Goal: Information Seeking & Learning: Find contact information

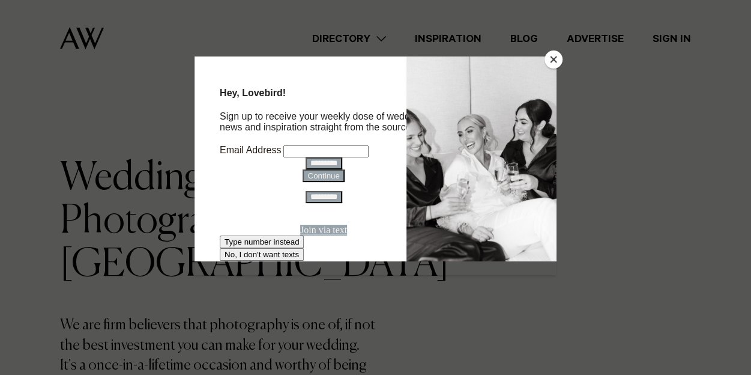
click at [553, 58] on button "Close" at bounding box center [554, 59] width 18 height 18
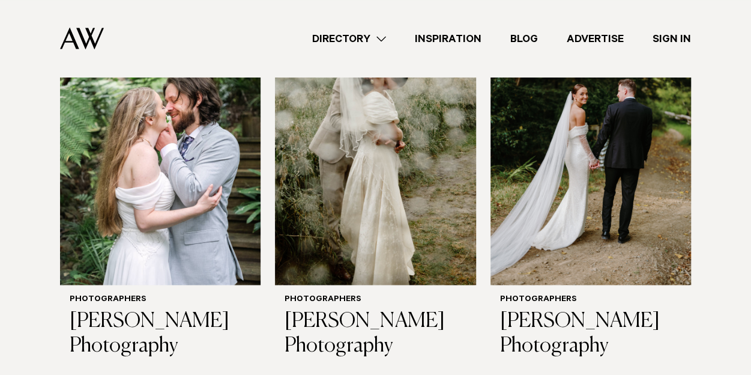
scroll to position [878, 0]
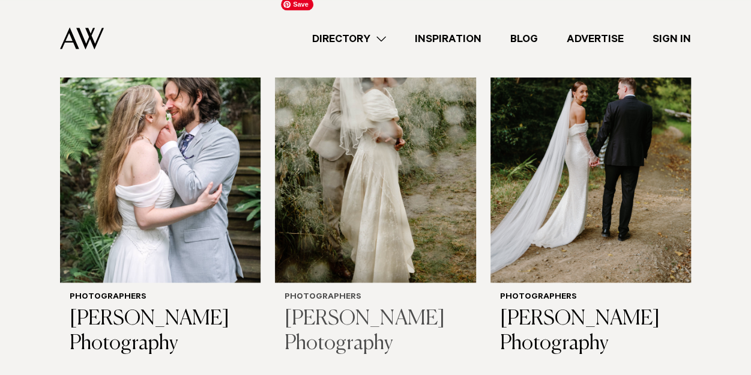
click at [374, 215] on img at bounding box center [375, 148] width 201 height 270
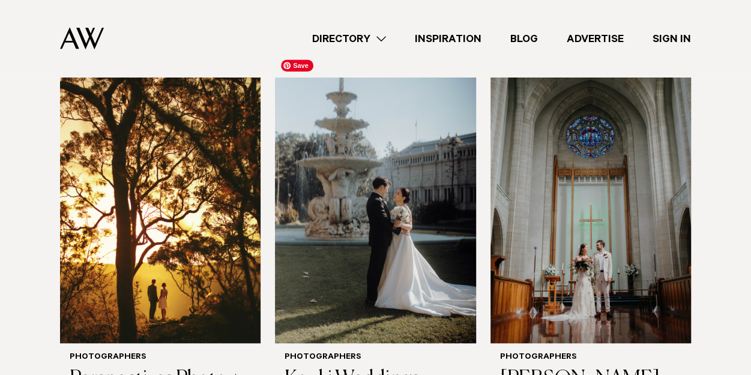
scroll to position [431, 0]
click at [374, 215] on img at bounding box center [375, 209] width 201 height 270
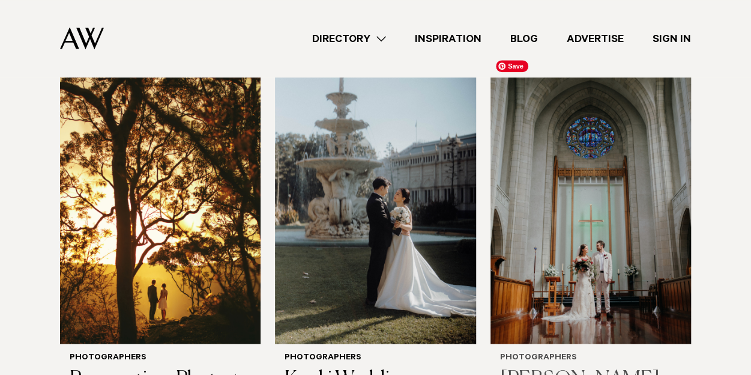
click at [630, 233] on img at bounding box center [591, 209] width 201 height 270
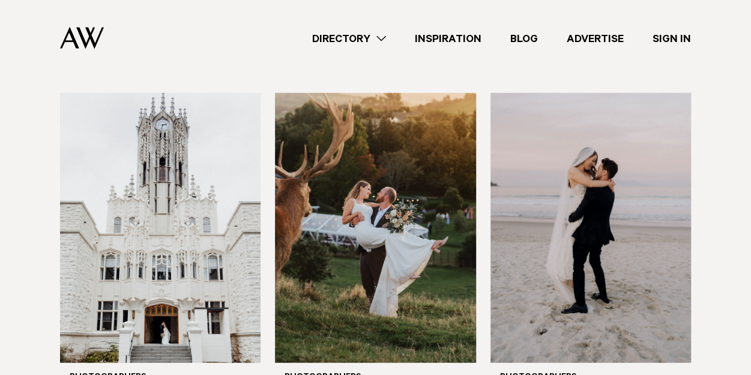
scroll to position [1237, 0]
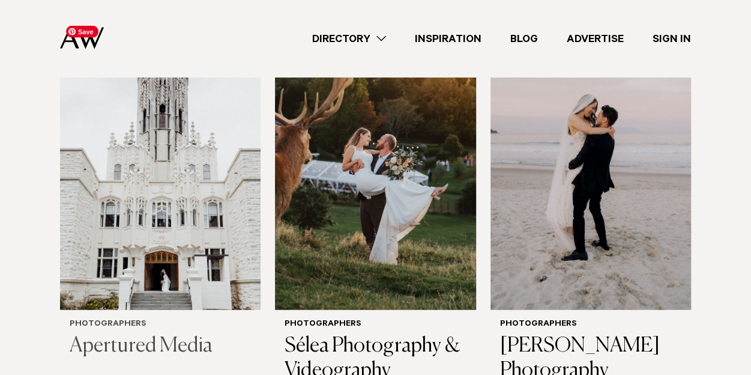
click at [169, 174] on img at bounding box center [160, 175] width 201 height 270
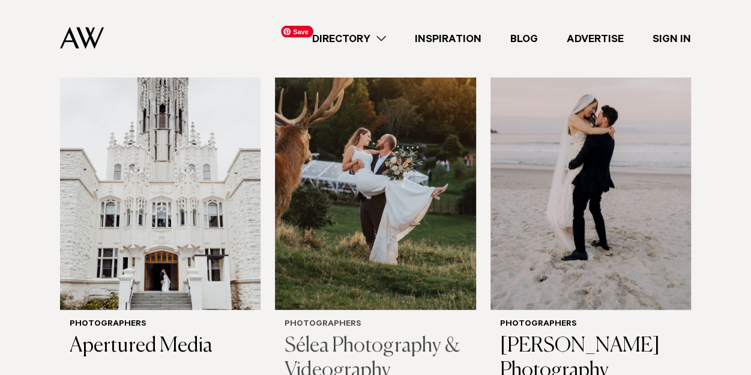
click at [342, 201] on img at bounding box center [375, 175] width 201 height 270
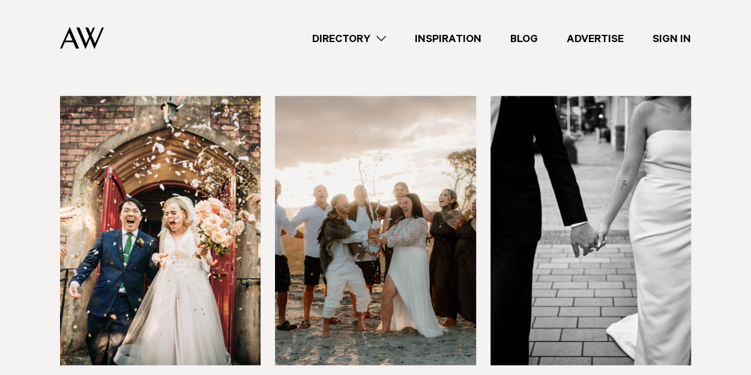
scroll to position [1568, 0]
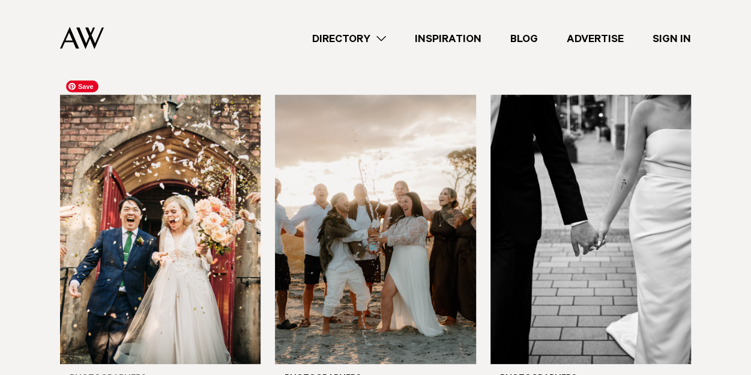
click at [189, 191] on img at bounding box center [160, 230] width 201 height 270
click at [559, 163] on img at bounding box center [591, 230] width 201 height 270
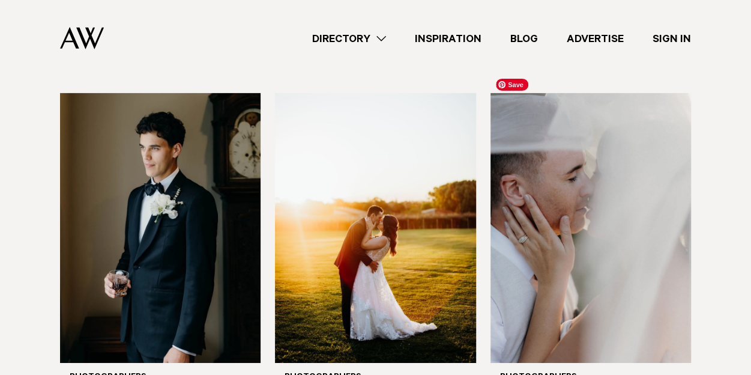
scroll to position [1932, 0]
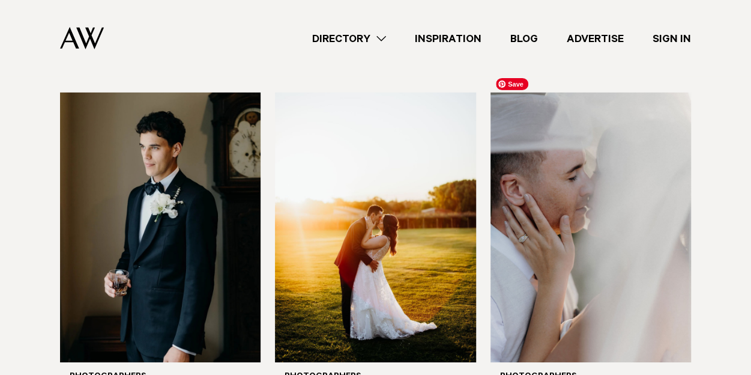
click at [559, 163] on img at bounding box center [591, 227] width 201 height 270
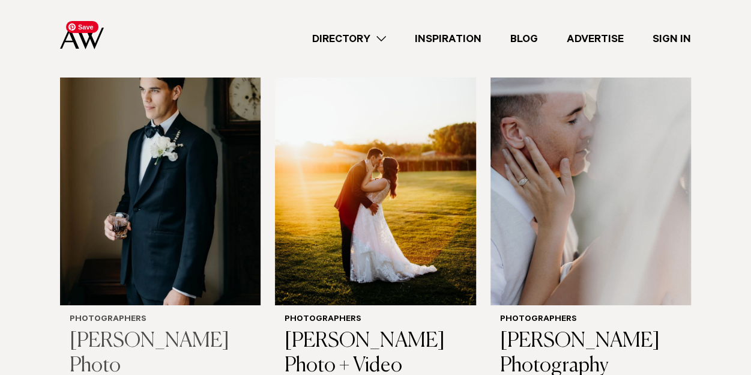
scroll to position [1990, 0]
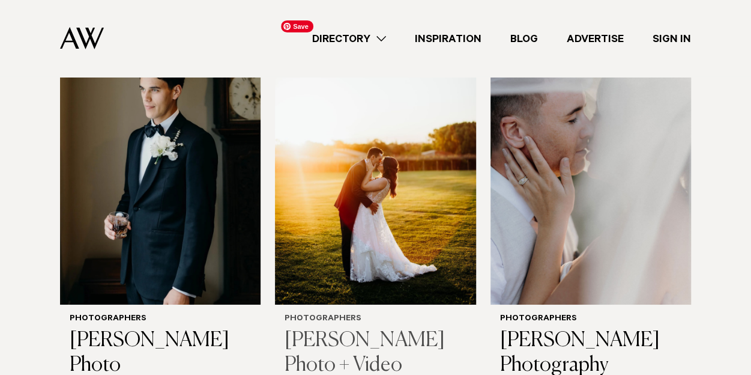
click at [365, 194] on img at bounding box center [375, 170] width 201 height 270
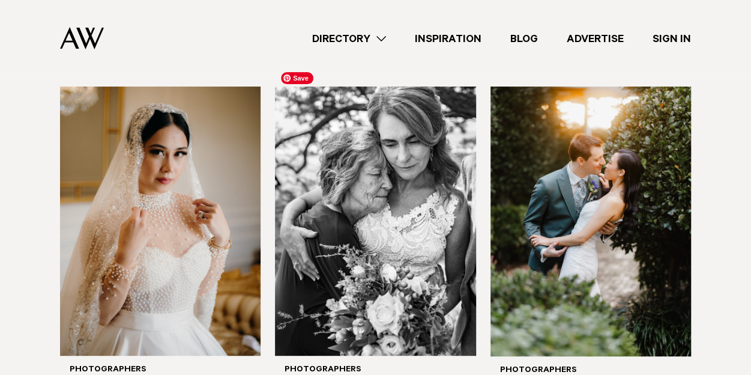
scroll to position [2324, 0]
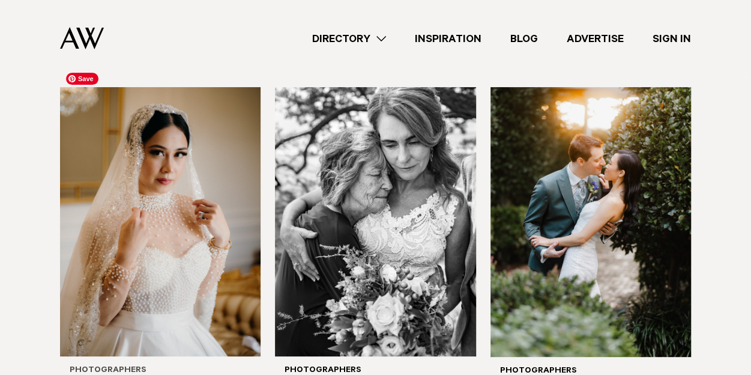
click at [191, 192] on img at bounding box center [160, 222] width 201 height 270
click at [412, 204] on img at bounding box center [375, 222] width 201 height 270
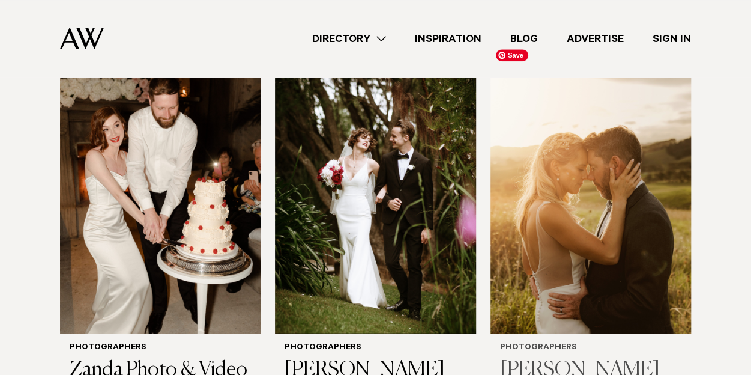
scroll to position [2733, 0]
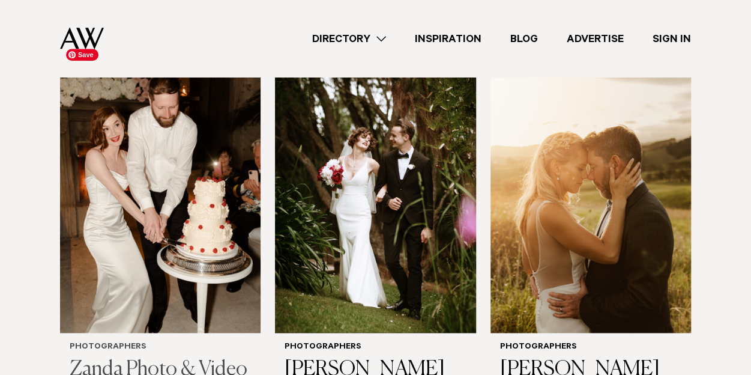
click at [139, 189] on img at bounding box center [160, 199] width 201 height 270
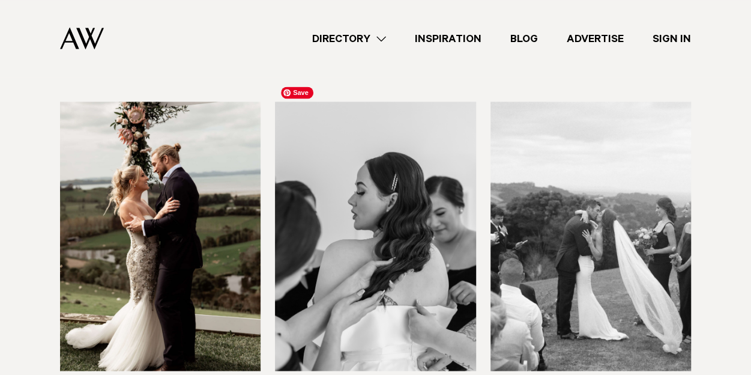
scroll to position [3082, 0]
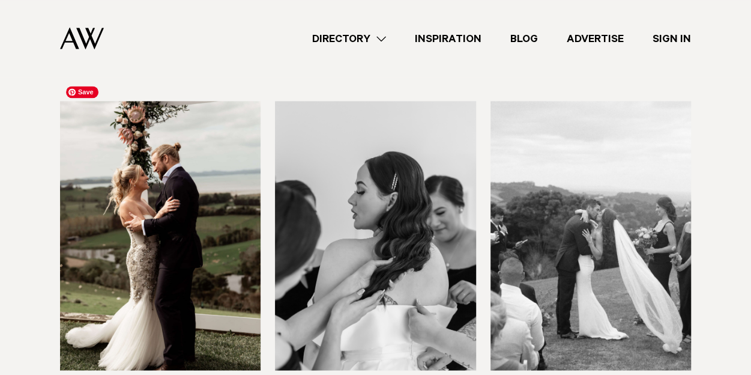
click at [174, 221] on img at bounding box center [160, 236] width 201 height 270
click at [565, 230] on img at bounding box center [591, 236] width 201 height 270
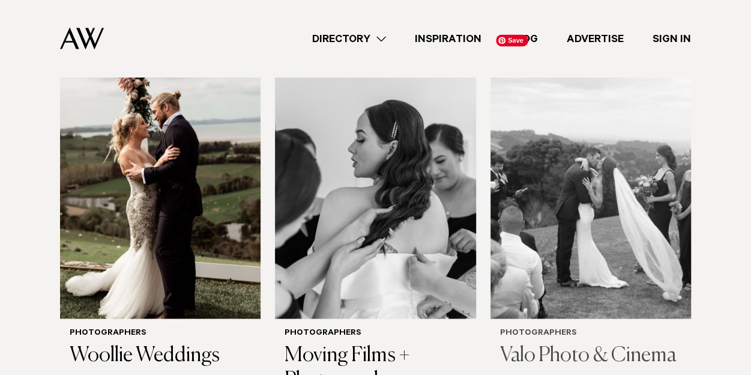
scroll to position [3169, 0]
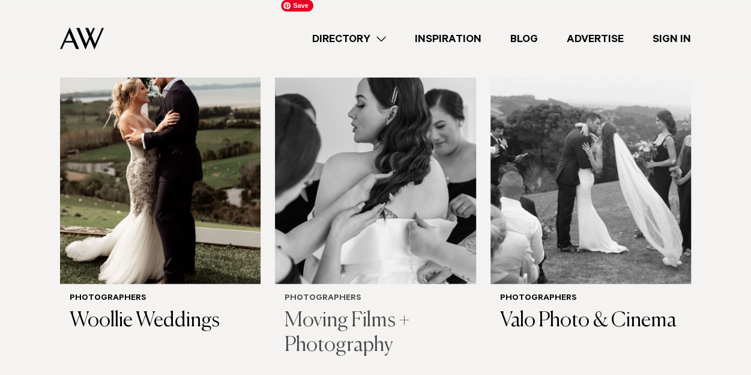
click at [370, 178] on img at bounding box center [375, 149] width 201 height 270
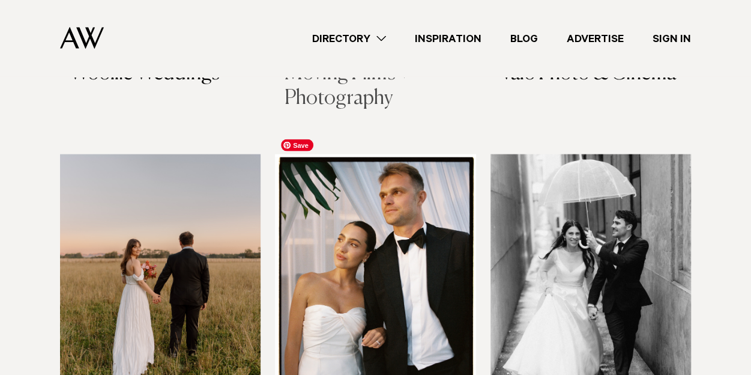
scroll to position [3413, 0]
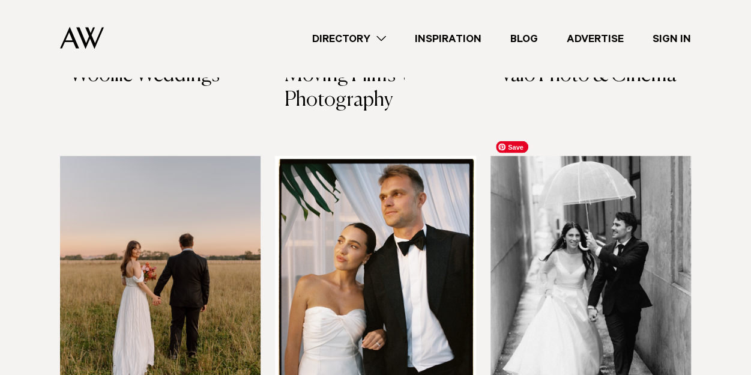
click at [631, 195] on img at bounding box center [591, 291] width 201 height 270
click at [125, 217] on img at bounding box center [160, 291] width 201 height 270
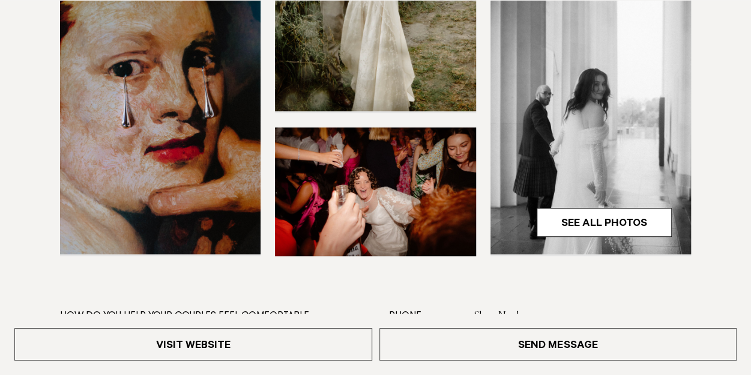
scroll to position [420, 0]
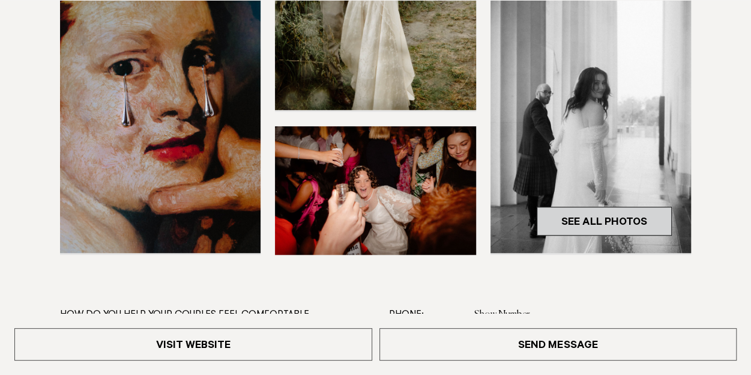
click at [643, 224] on link "See All Photos" at bounding box center [604, 221] width 135 height 29
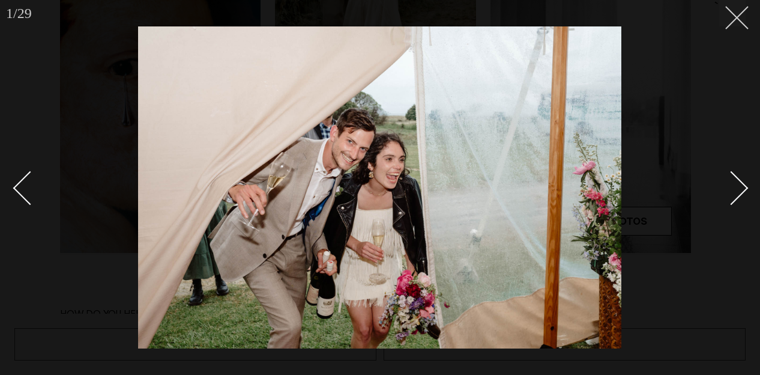
click at [733, 22] on line at bounding box center [737, 18] width 22 height 22
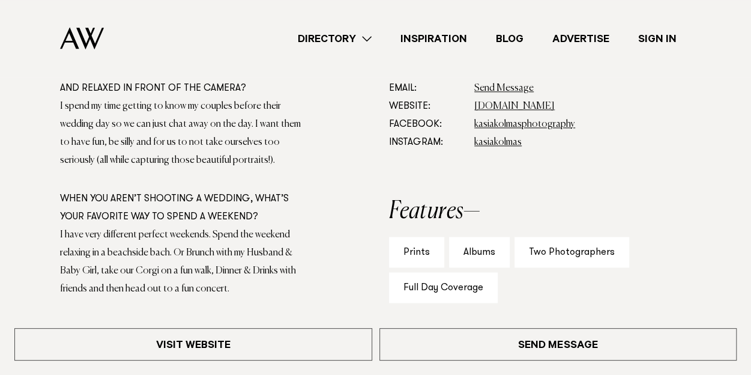
scroll to position [662, 0]
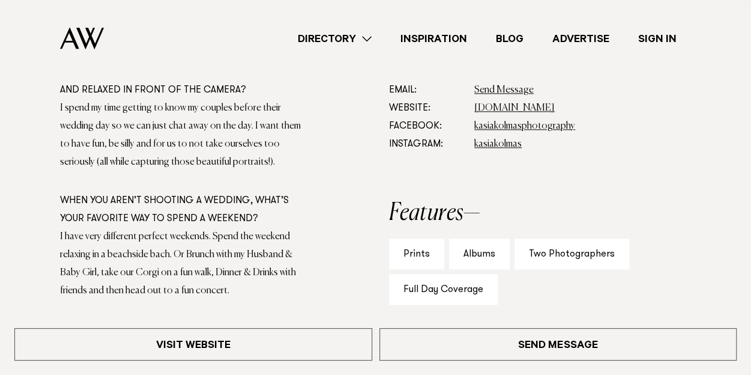
click at [541, 102] on dd "www.kasiakolmas.com" at bounding box center [582, 108] width 217 height 18
click at [495, 106] on link "www.kasiakolmas.com" at bounding box center [514, 108] width 80 height 10
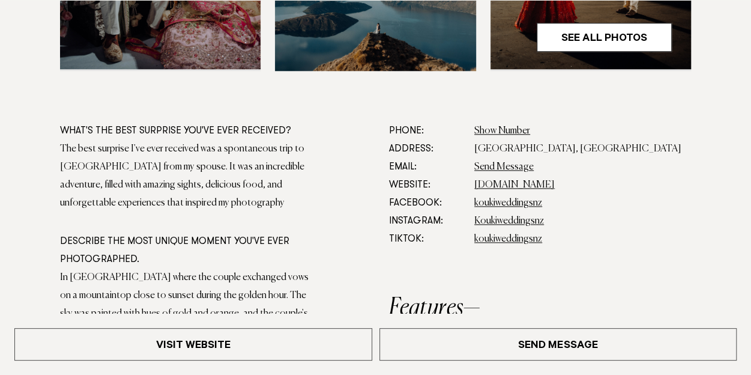
scroll to position [605, 0]
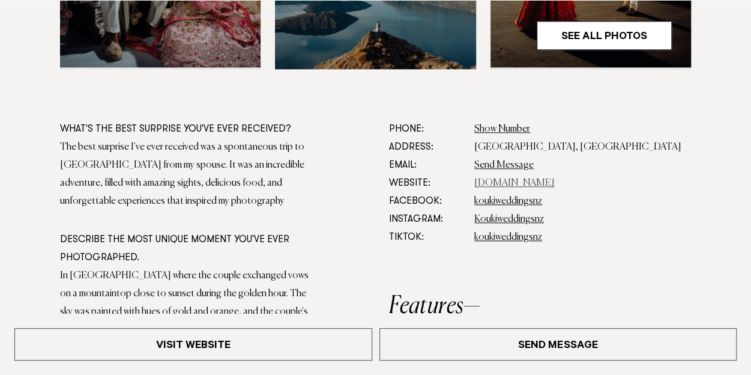
click at [503, 182] on link "koukiphotographynz.com" at bounding box center [514, 183] width 80 height 10
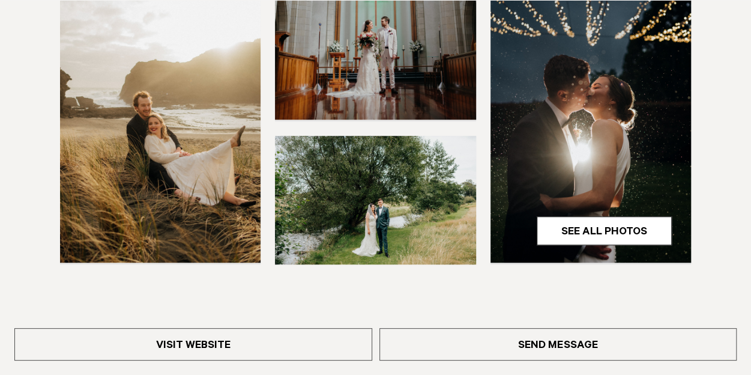
scroll to position [412, 0]
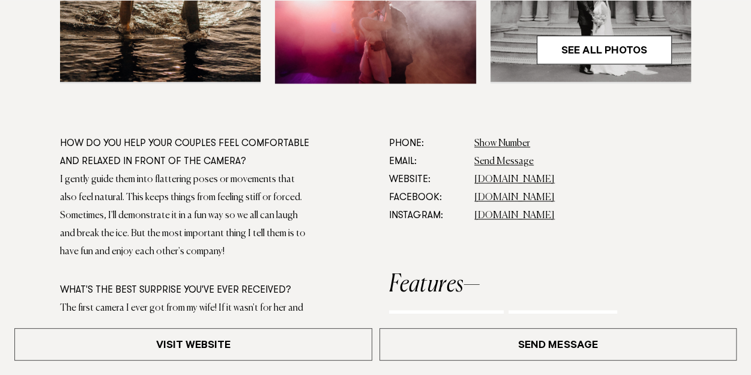
scroll to position [592, 0]
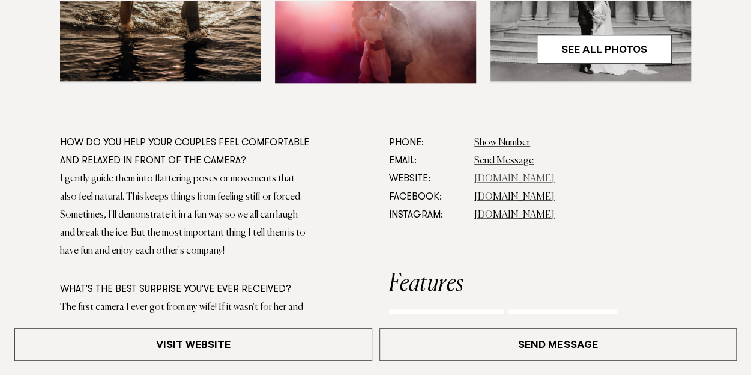
click at [515, 178] on link "[DOMAIN_NAME]" at bounding box center [514, 179] width 80 height 10
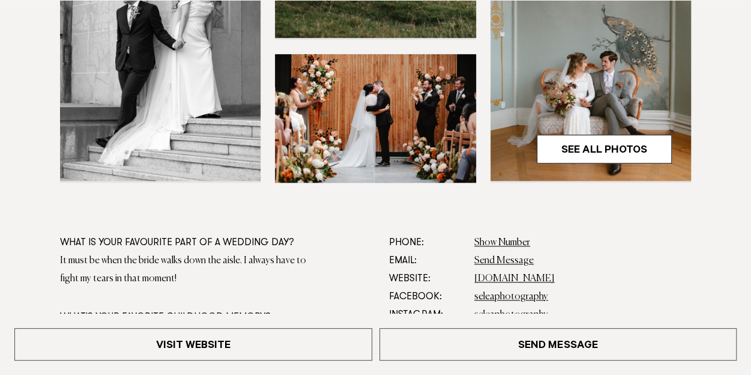
scroll to position [492, 0]
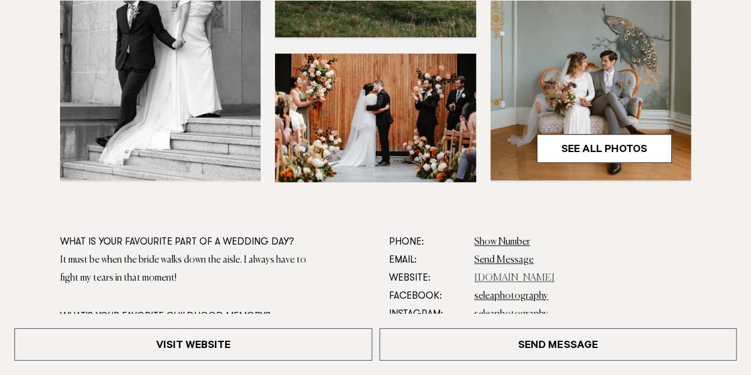
click at [541, 273] on link "[DOMAIN_NAME]" at bounding box center [514, 278] width 80 height 10
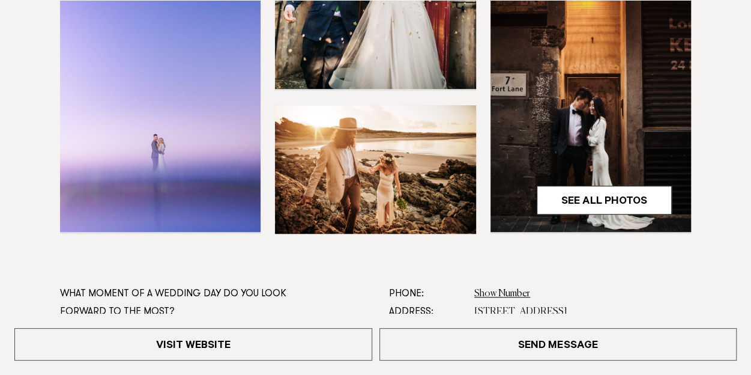
scroll to position [523, 0]
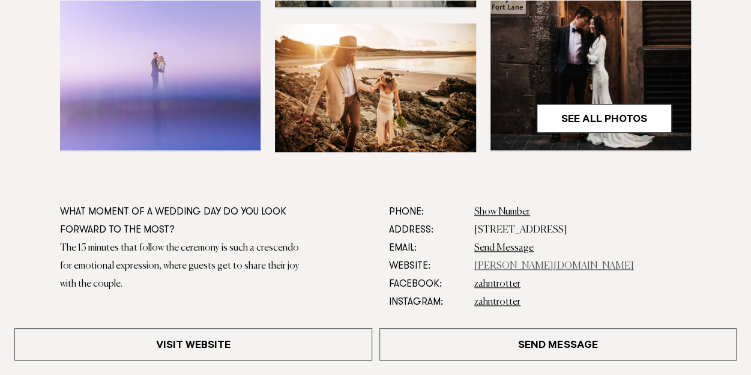
click at [497, 262] on link "zahn.co.nz" at bounding box center [554, 266] width 160 height 10
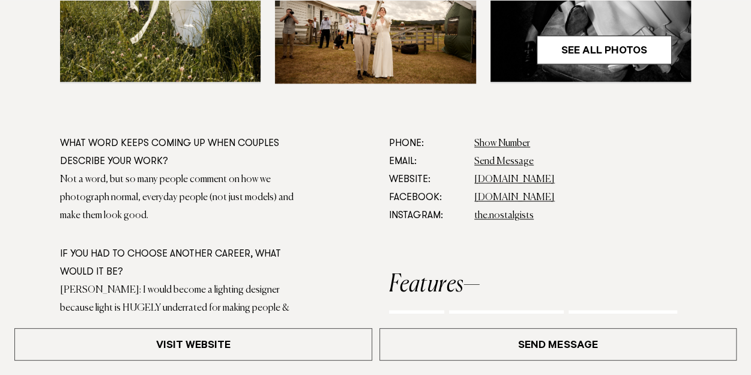
scroll to position [593, 0]
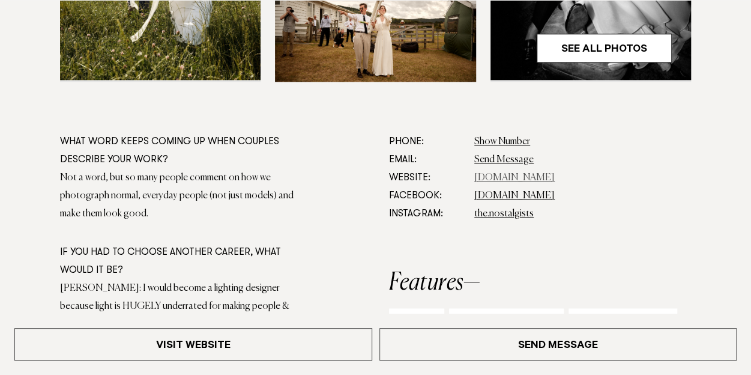
click at [503, 174] on link "[DOMAIN_NAME]" at bounding box center [514, 178] width 80 height 10
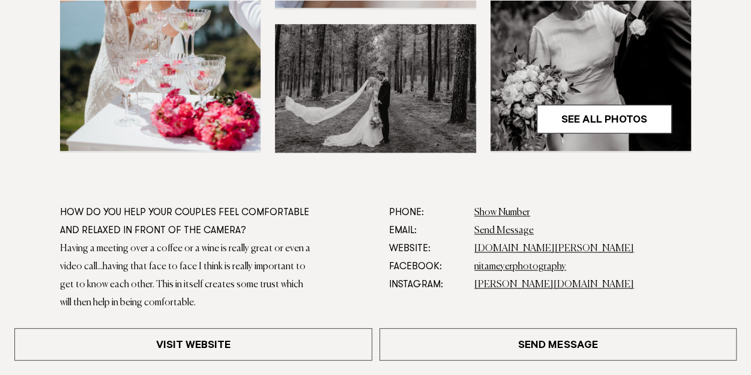
scroll to position [526, 0]
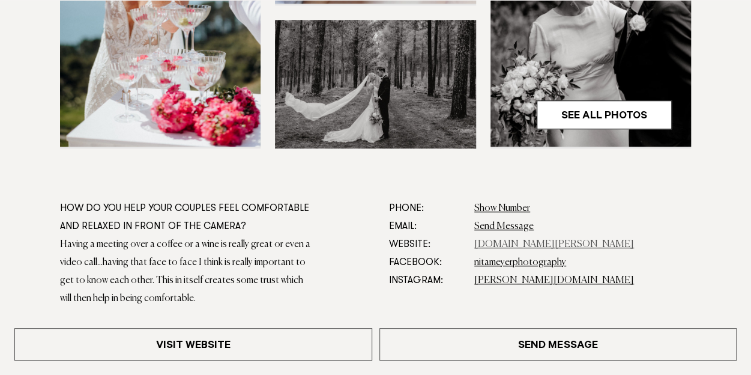
click at [512, 242] on link "www.nita.co.nz" at bounding box center [554, 245] width 160 height 10
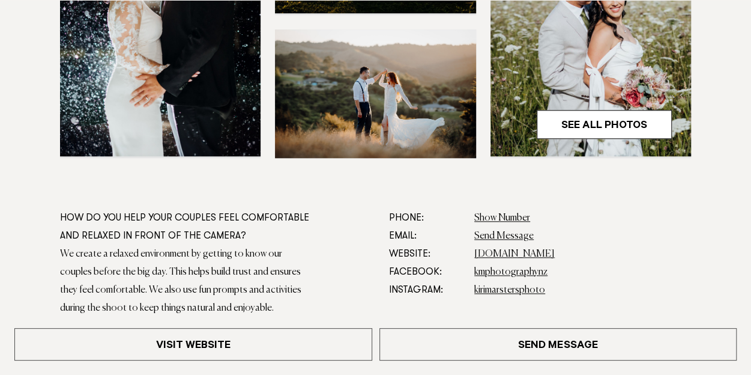
scroll to position [522, 0]
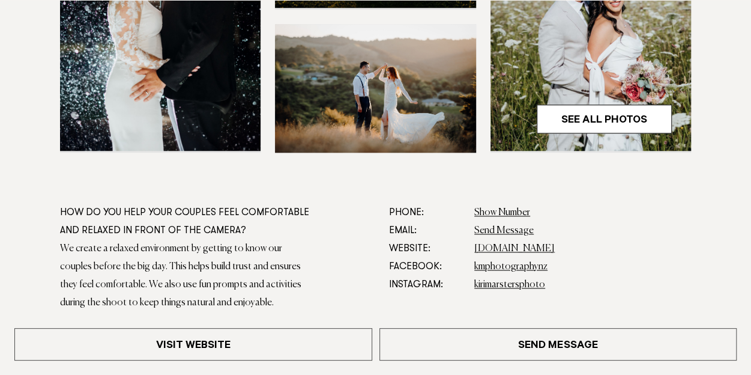
click at [514, 240] on dd "[DOMAIN_NAME]" at bounding box center [582, 249] width 217 height 18
click at [512, 246] on link "www.kmarstersphotography.com" at bounding box center [514, 249] width 80 height 10
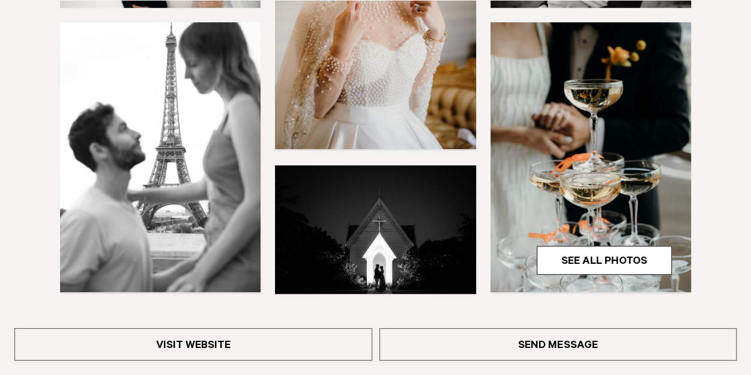
scroll to position [384, 0]
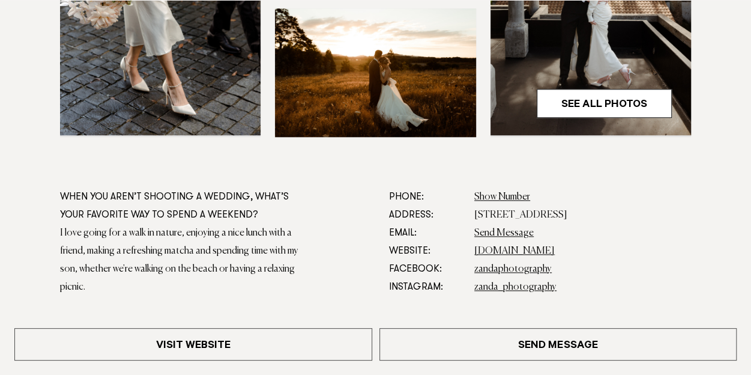
scroll to position [539, 0]
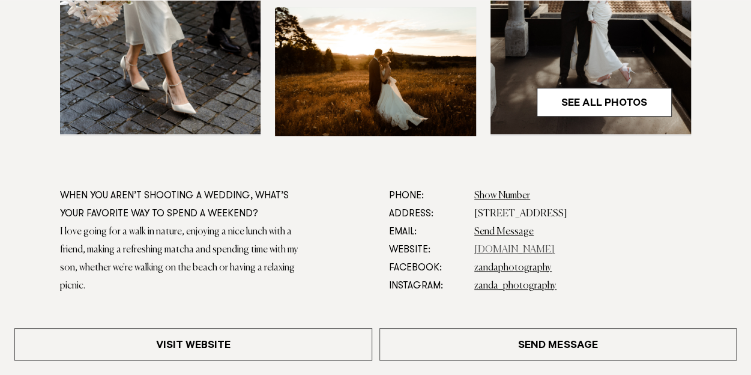
click at [515, 249] on link "www.zanda.photography" at bounding box center [514, 250] width 80 height 10
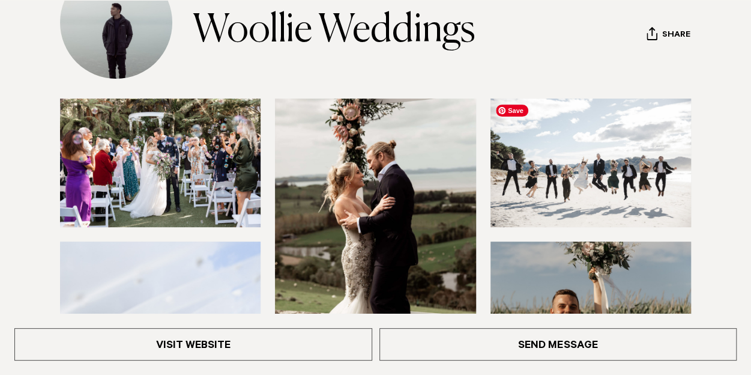
scroll to position [161, 0]
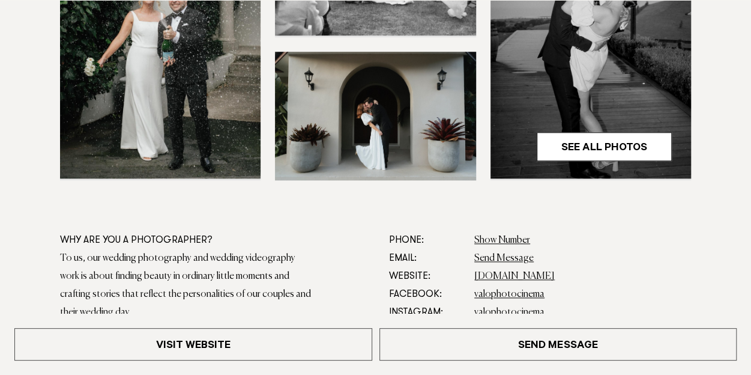
scroll to position [495, 0]
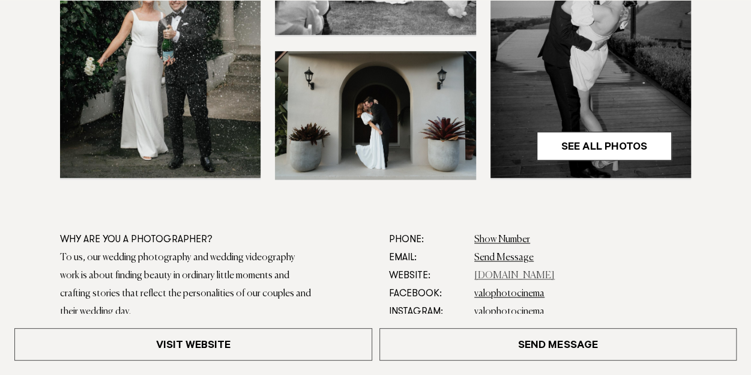
click at [501, 274] on link "[DOMAIN_NAME]" at bounding box center [514, 276] width 80 height 10
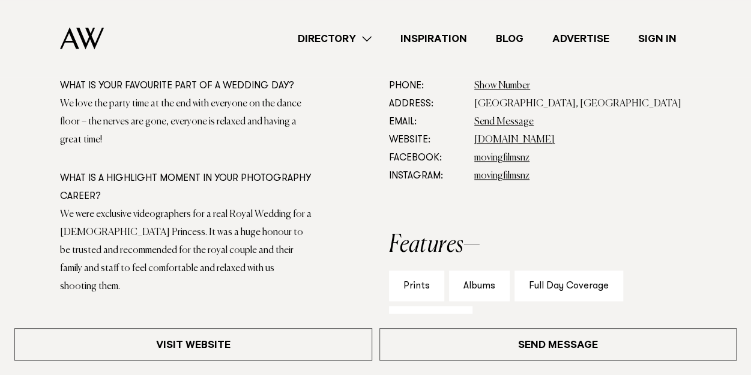
scroll to position [565, 0]
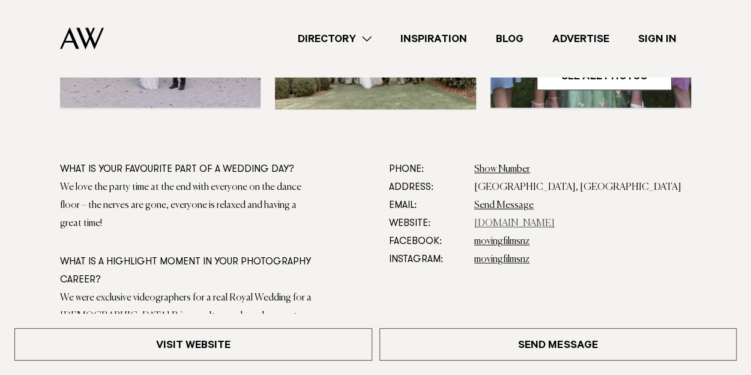
click at [504, 223] on link "movingfilms.co.nz" at bounding box center [514, 224] width 80 height 10
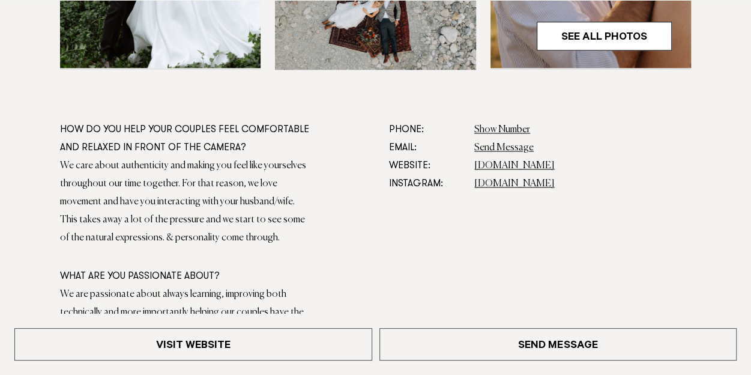
scroll to position [608, 0]
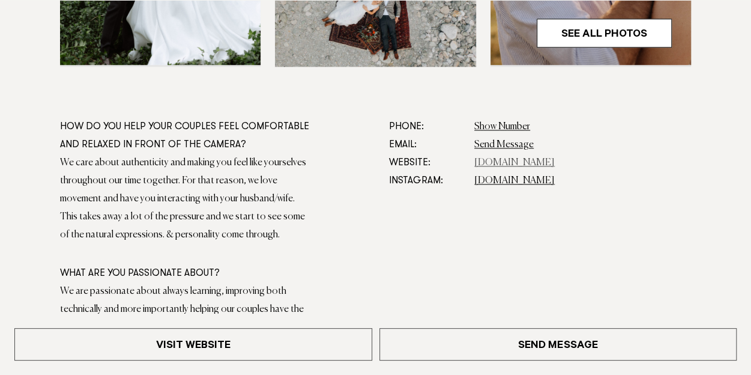
click at [529, 160] on link "thecedarweddings.co" at bounding box center [514, 163] width 80 height 10
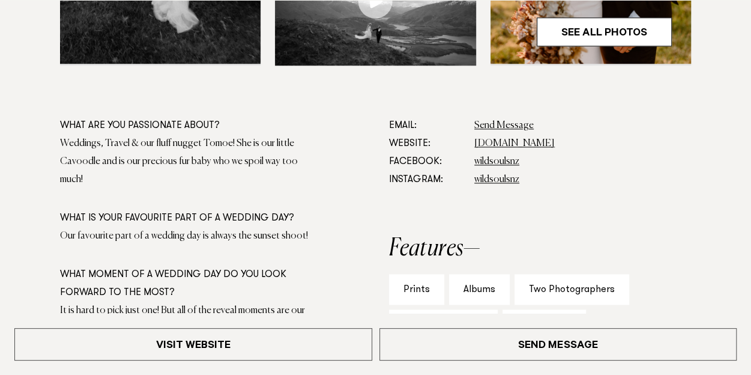
scroll to position [614, 0]
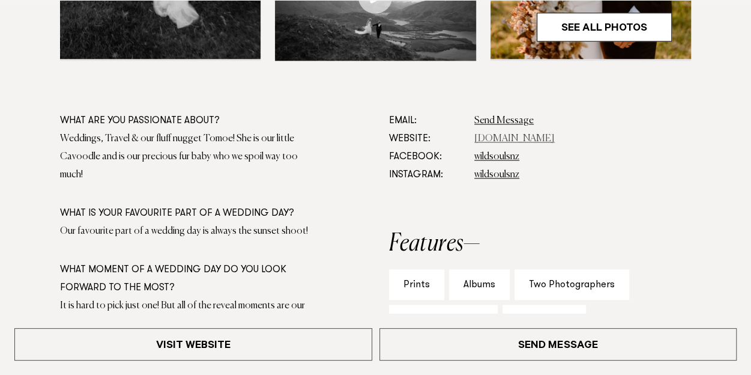
click at [509, 139] on link "[DOMAIN_NAME]" at bounding box center [514, 139] width 80 height 10
